Goal: Transaction & Acquisition: Purchase product/service

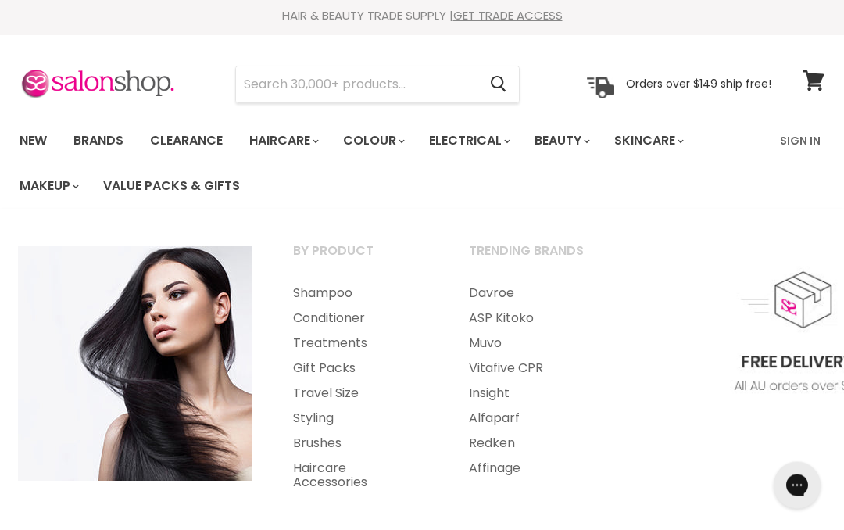
scroll to position [4, 0]
click at [373, 84] on input "Search" at bounding box center [356, 84] width 241 height 36
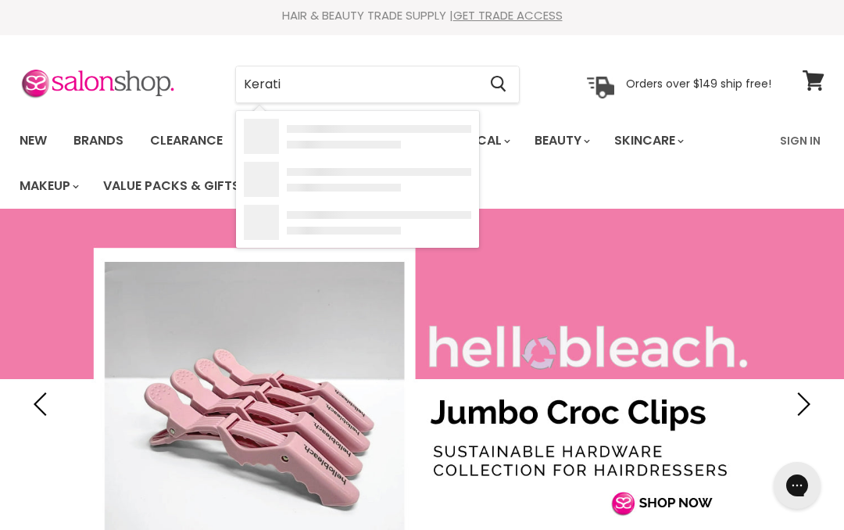
type input "Keratin"
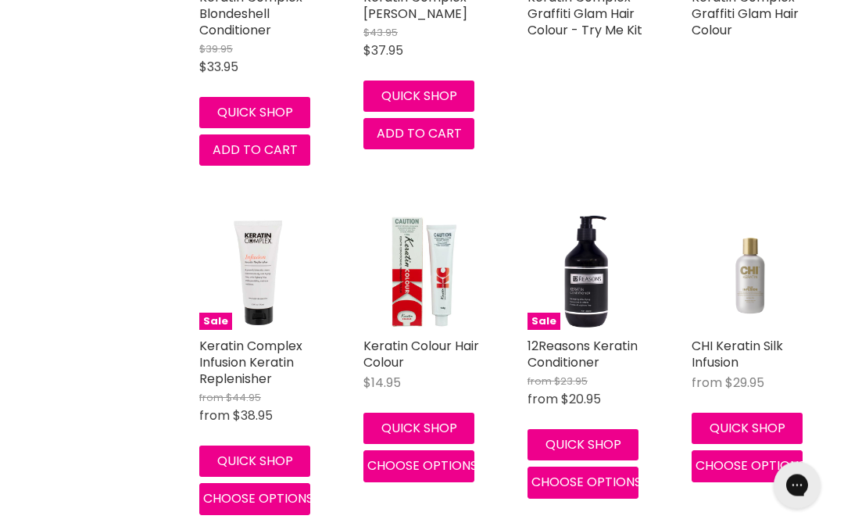
scroll to position [1596, 0]
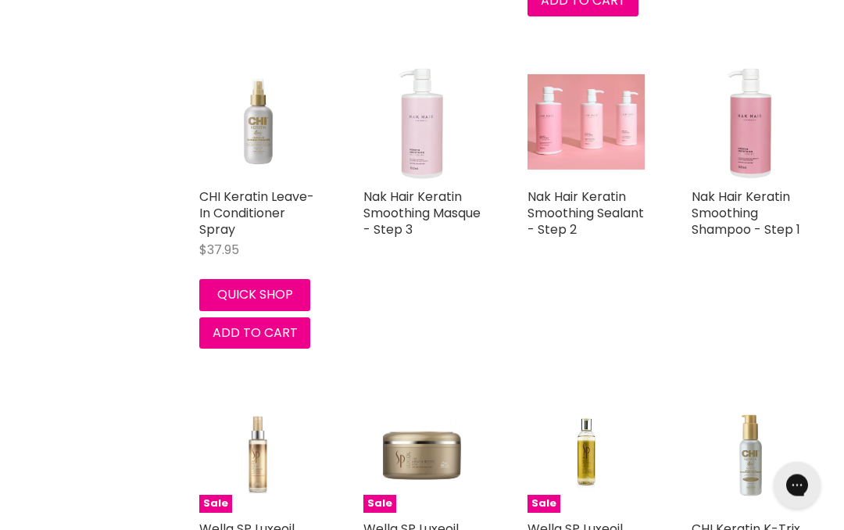
scroll to position [3157, 0]
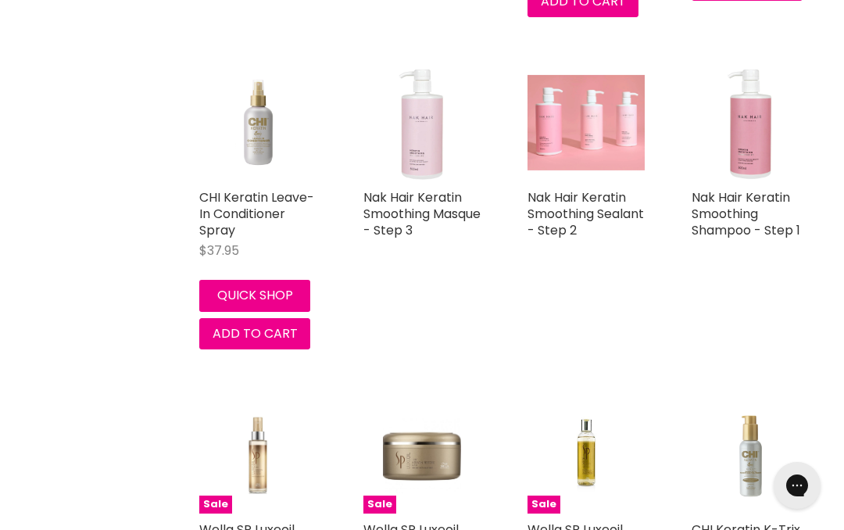
click at [737, 216] on link "Nak Hair Keratin Smoothing Shampoo - Step 1" at bounding box center [745, 213] width 109 height 51
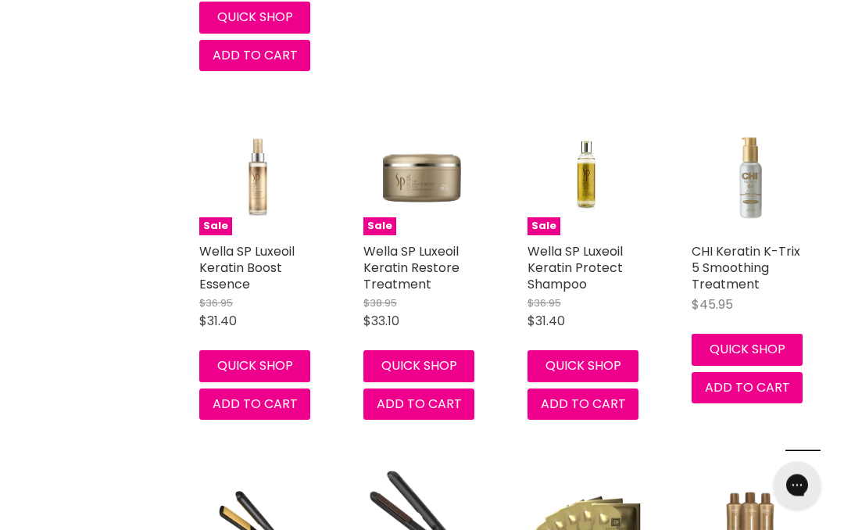
scroll to position [3428, 0]
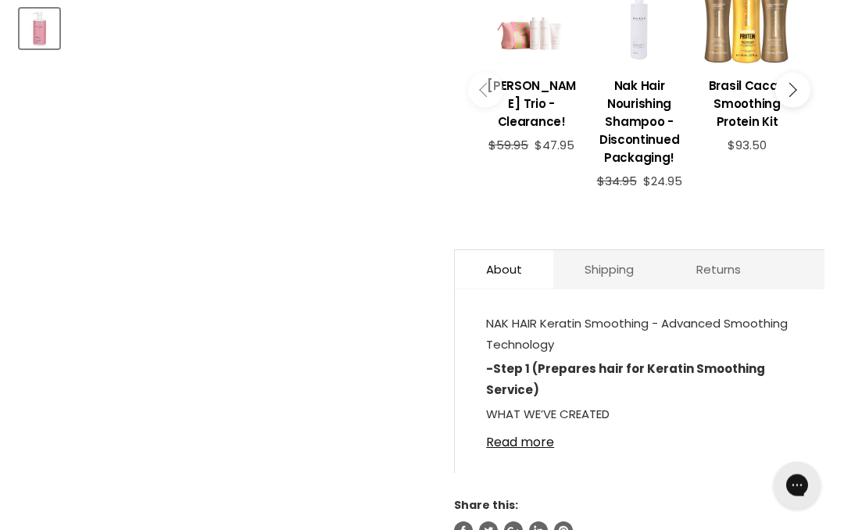
scroll to position [666, 0]
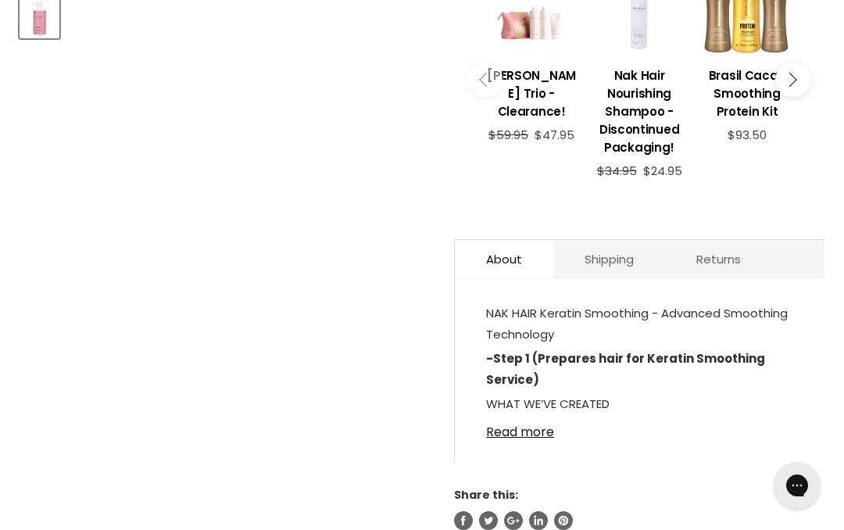
click at [543, 439] on link "Read more" at bounding box center [639, 427] width 307 height 23
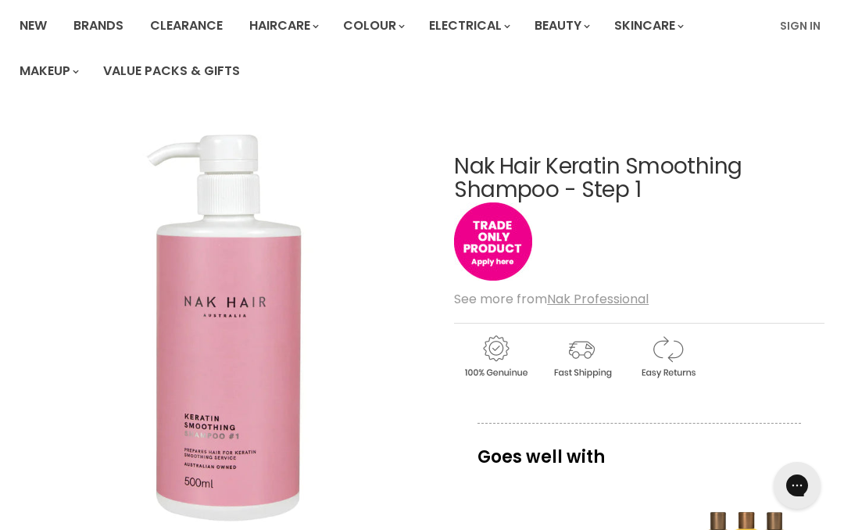
scroll to position [118, 0]
